Goal: Information Seeking & Learning: Learn about a topic

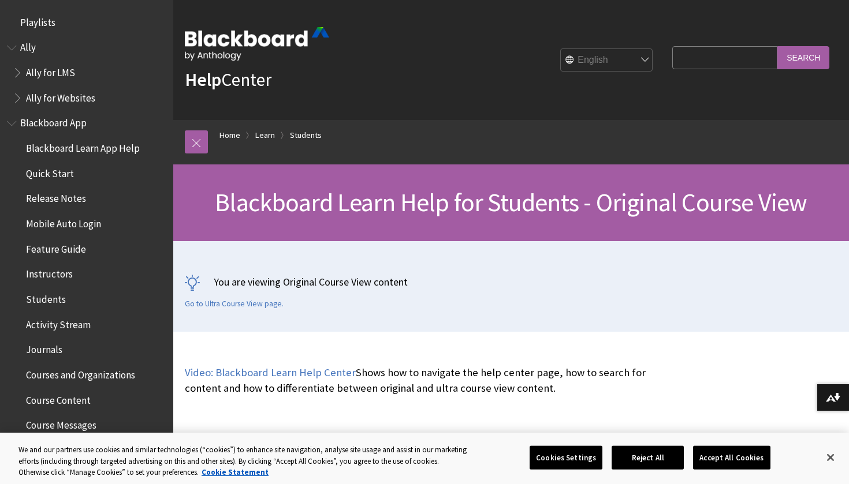
scroll to position [1343, 0]
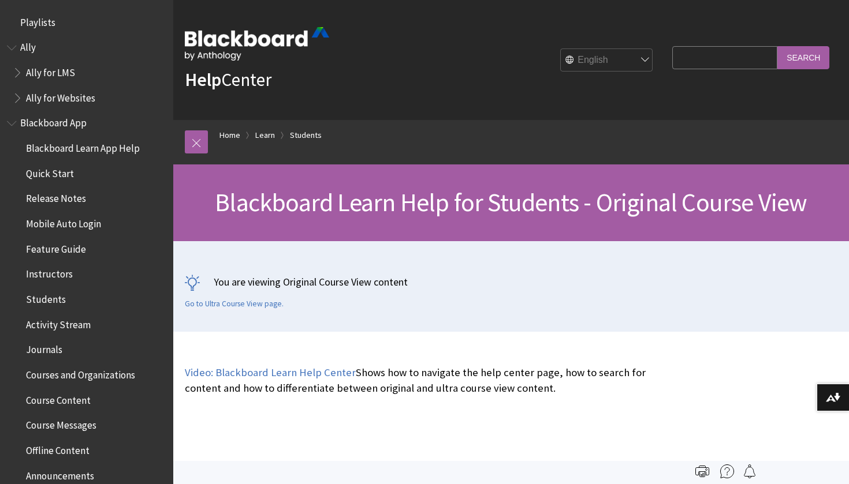
scroll to position [1343, 0]
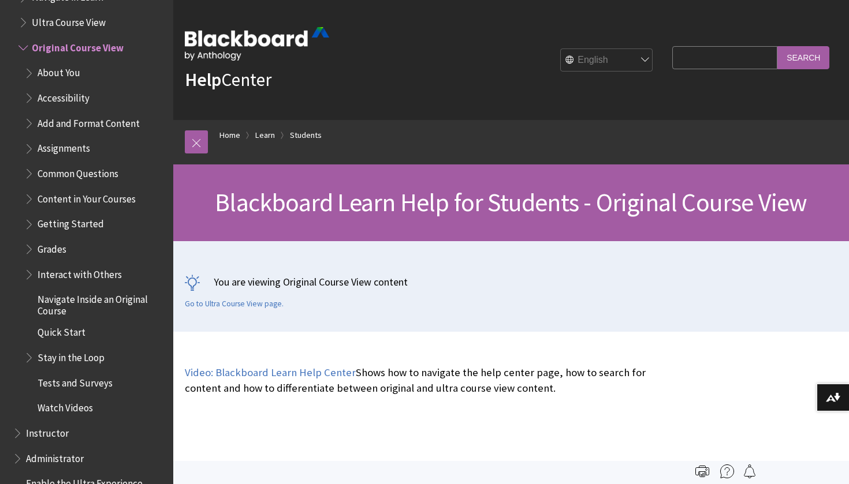
click at [85, 64] on span "About You" at bounding box center [95, 74] width 142 height 20
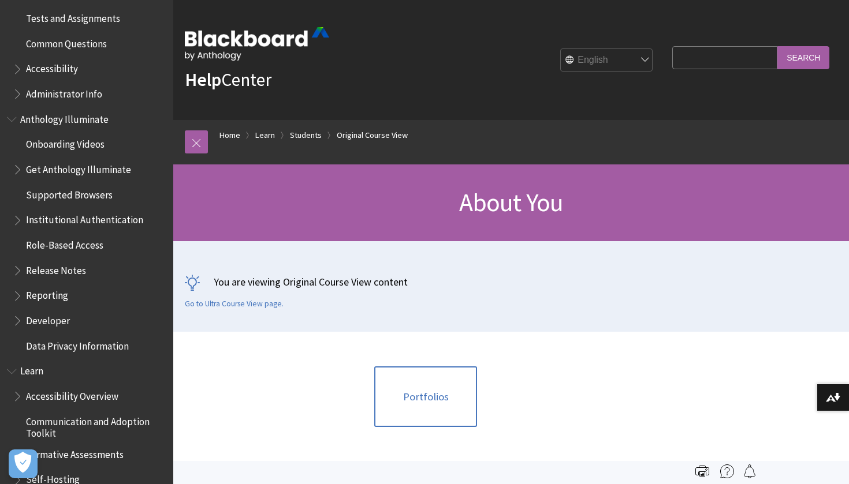
scroll to position [632, 0]
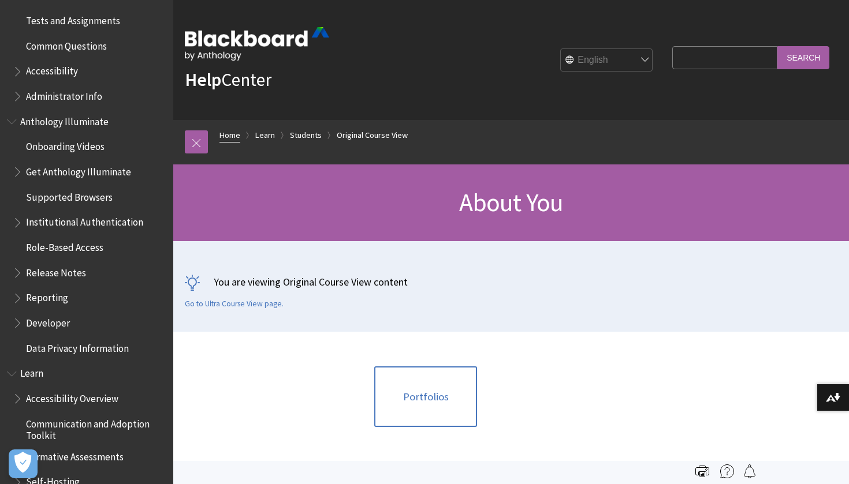
click at [226, 134] on link "Home" at bounding box center [229, 135] width 21 height 14
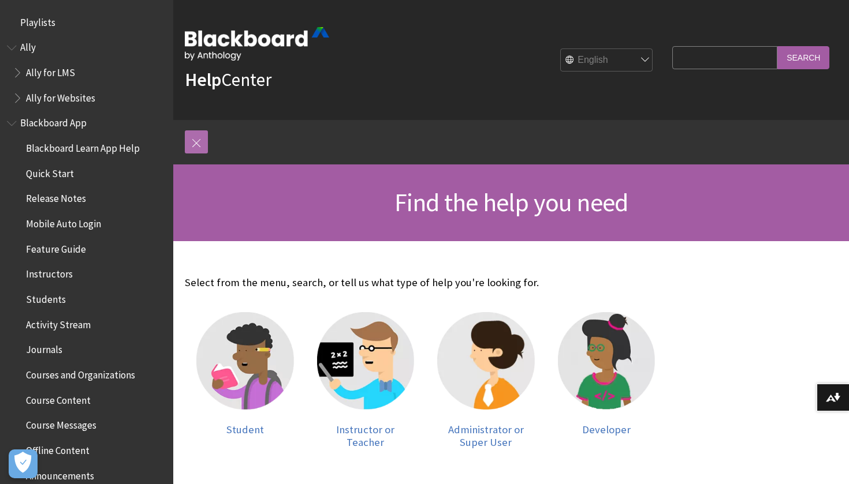
click at [195, 142] on link at bounding box center [196, 141] width 23 height 23
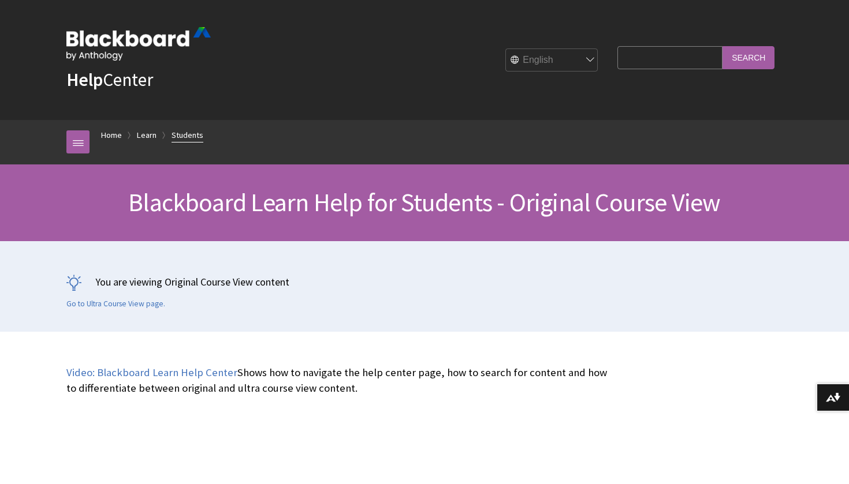
click at [192, 133] on link "Students" at bounding box center [187, 135] width 32 height 14
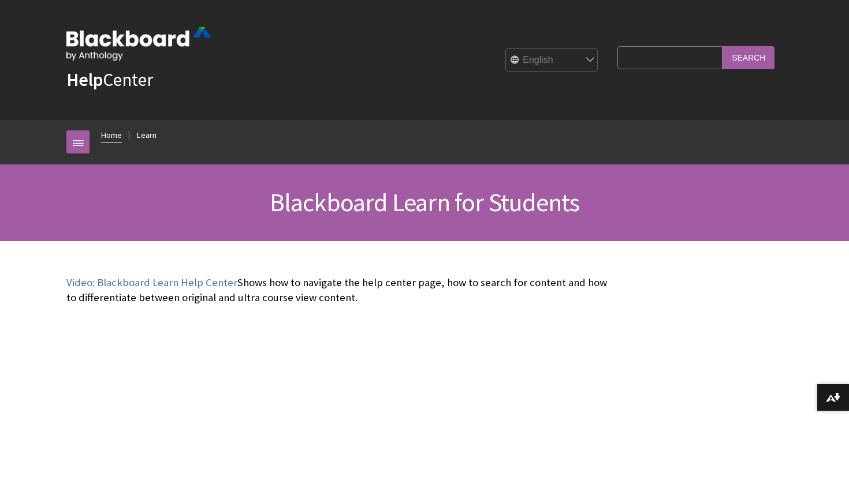
scroll to position [1095, 0]
click at [118, 132] on link "Home" at bounding box center [111, 135] width 21 height 14
